Goal: Task Accomplishment & Management: Manage account settings

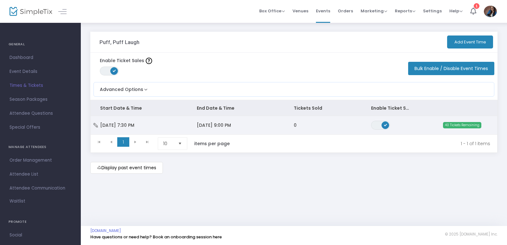
click at [380, 125] on span "ON OFF" at bounding box center [380, 125] width 19 height 9
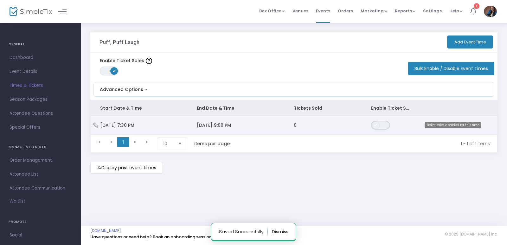
click at [380, 125] on span "ON OFF" at bounding box center [380, 125] width 19 height 9
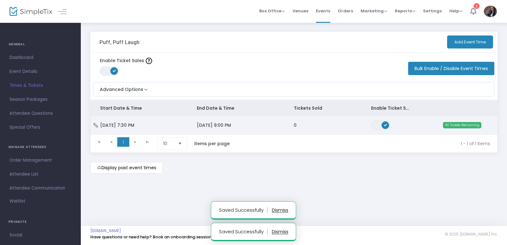
click at [335, 129] on td "0" at bounding box center [322, 125] width 77 height 18
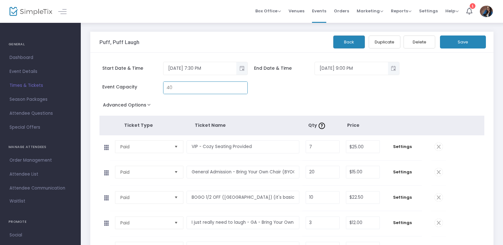
click at [193, 89] on input "40" at bounding box center [205, 88] width 84 height 12
type input "50"
click at [462, 39] on button "Save" at bounding box center [463, 41] width 46 height 13
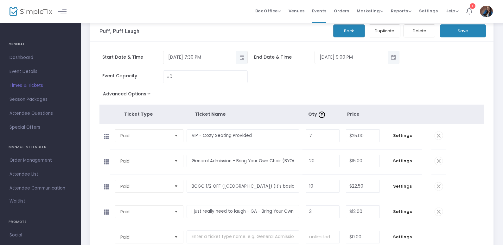
scroll to position [3, 0]
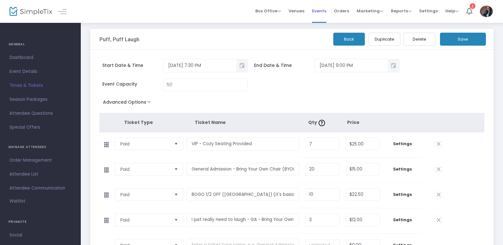
click at [320, 10] on span "Events" at bounding box center [319, 11] width 14 height 16
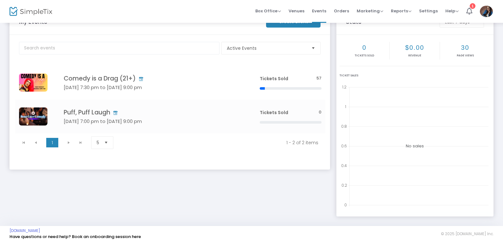
scroll to position [22, 0]
